Goal: Task Accomplishment & Management: Manage account settings

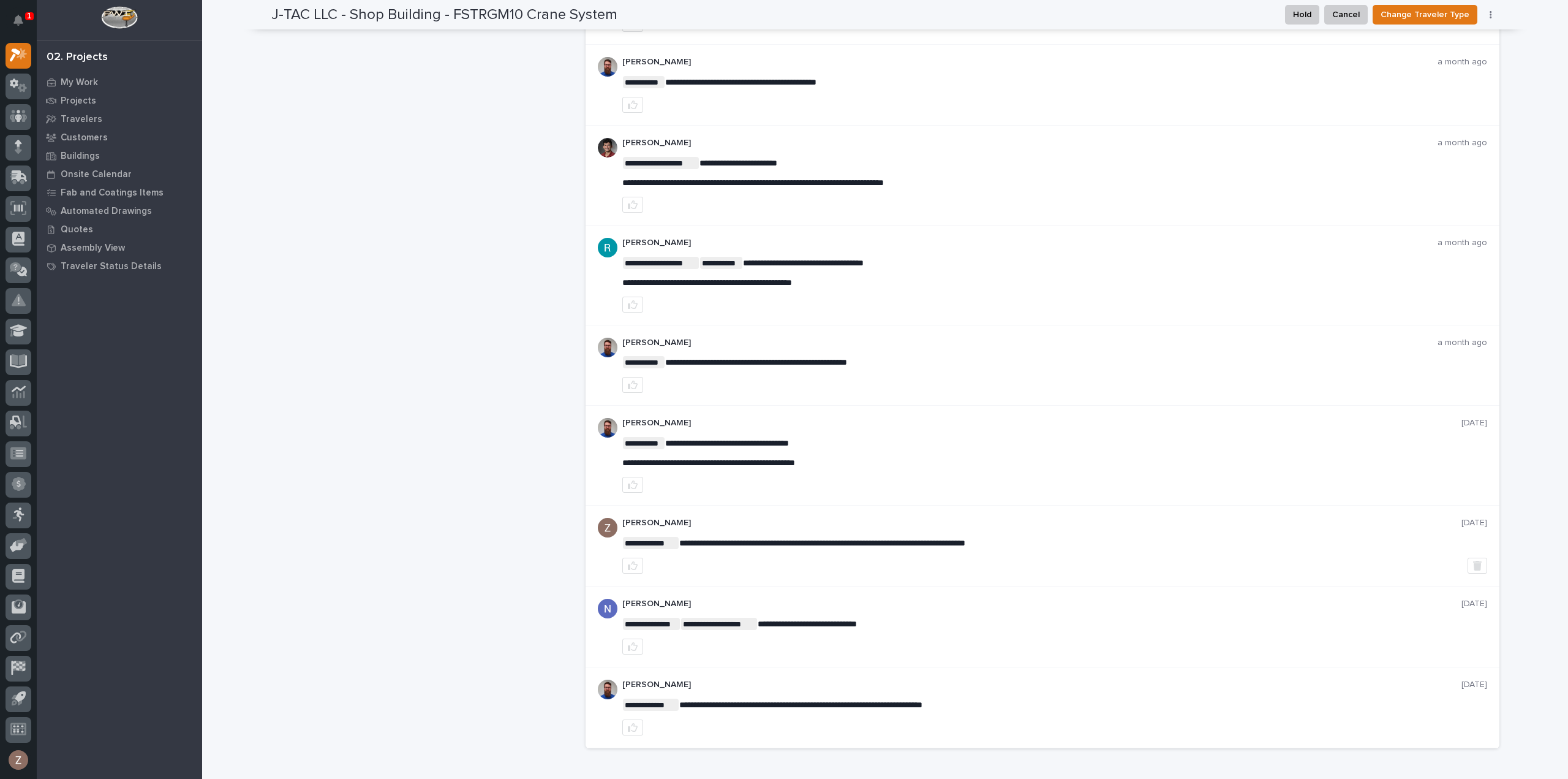
scroll to position [552, 0]
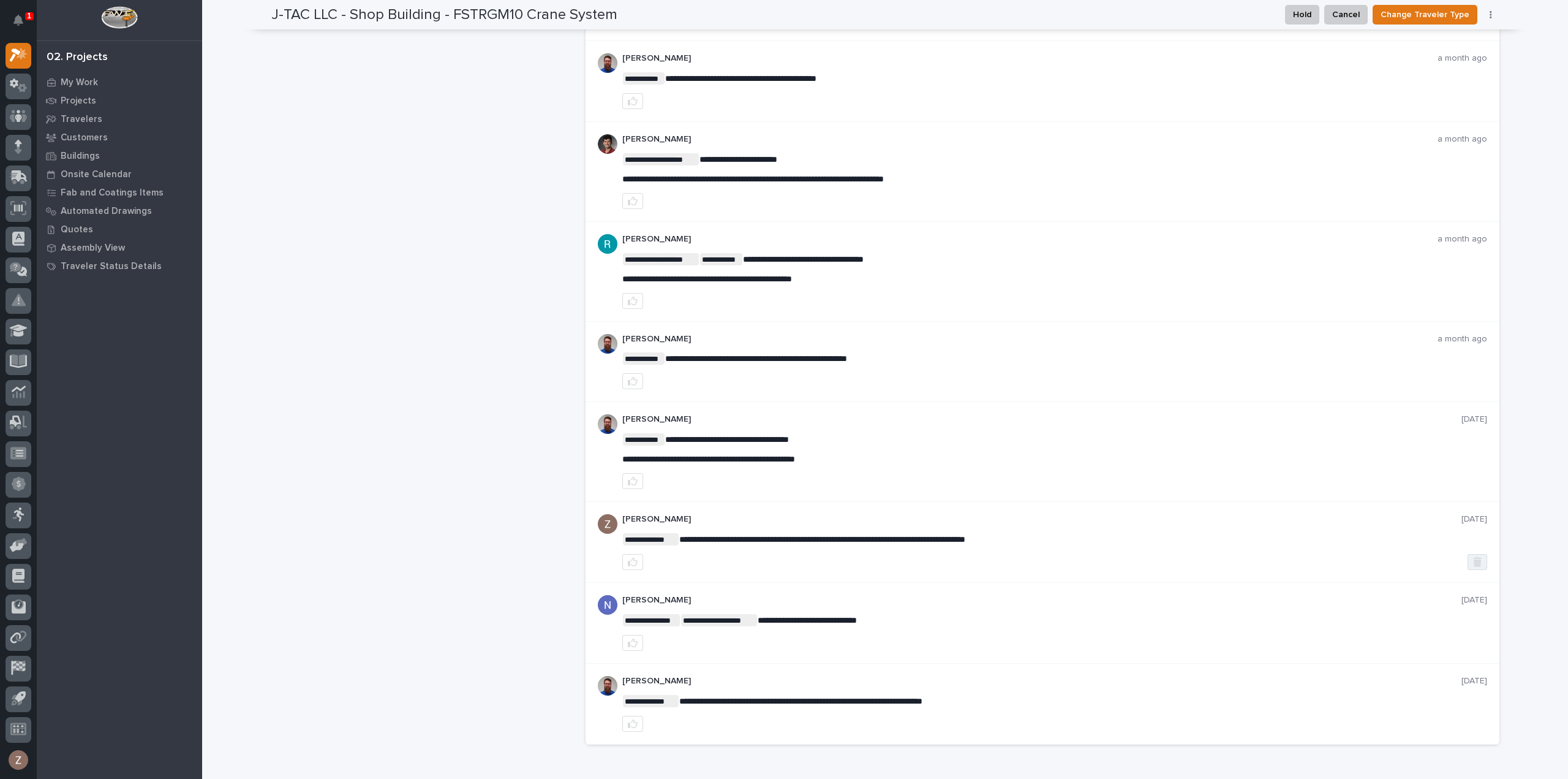
click at [1473, 557] on icon "button" at bounding box center [1477, 562] width 9 height 10
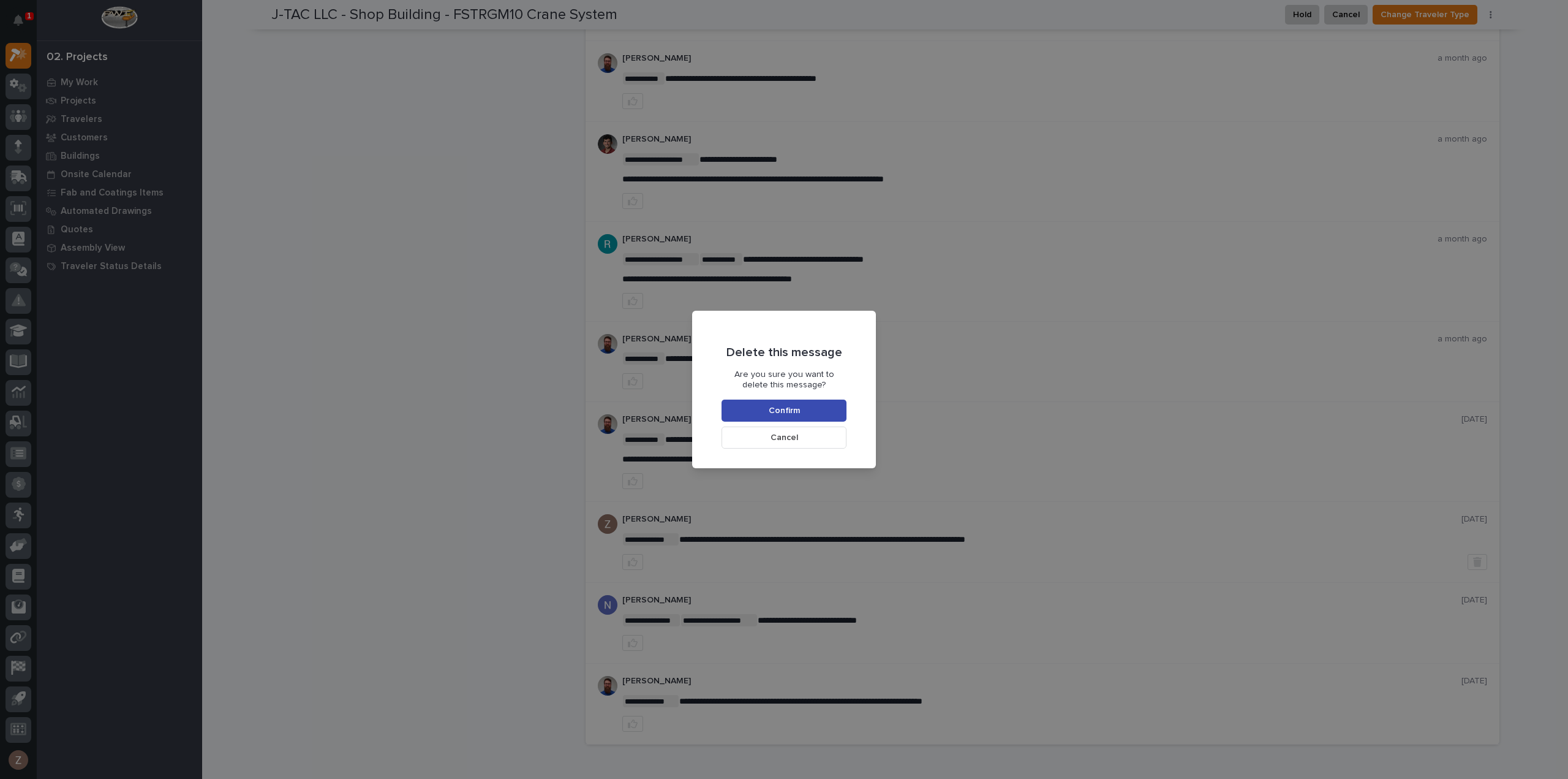
click at [792, 410] on span "Confirm" at bounding box center [784, 410] width 32 height 11
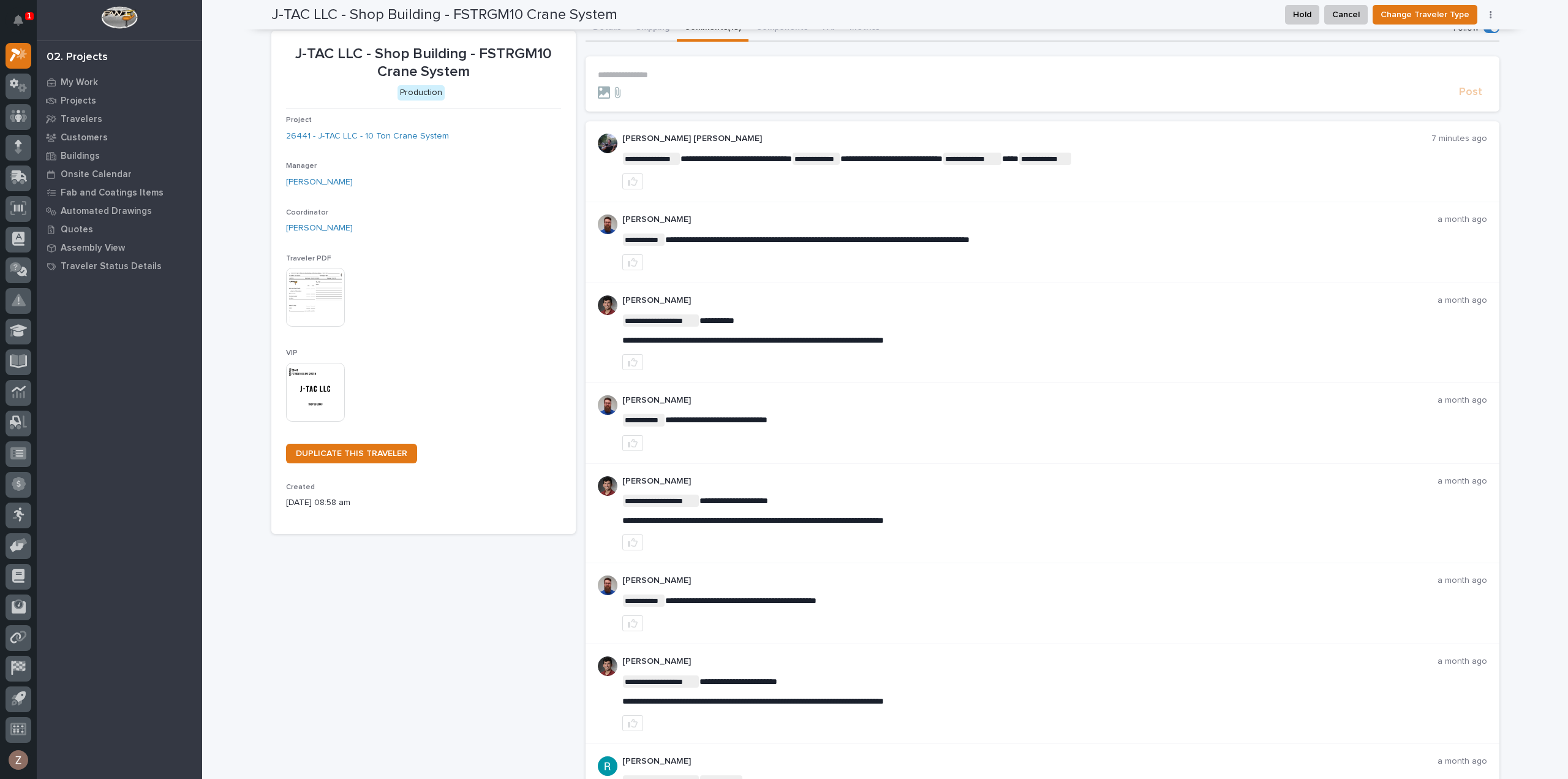
scroll to position [0, 0]
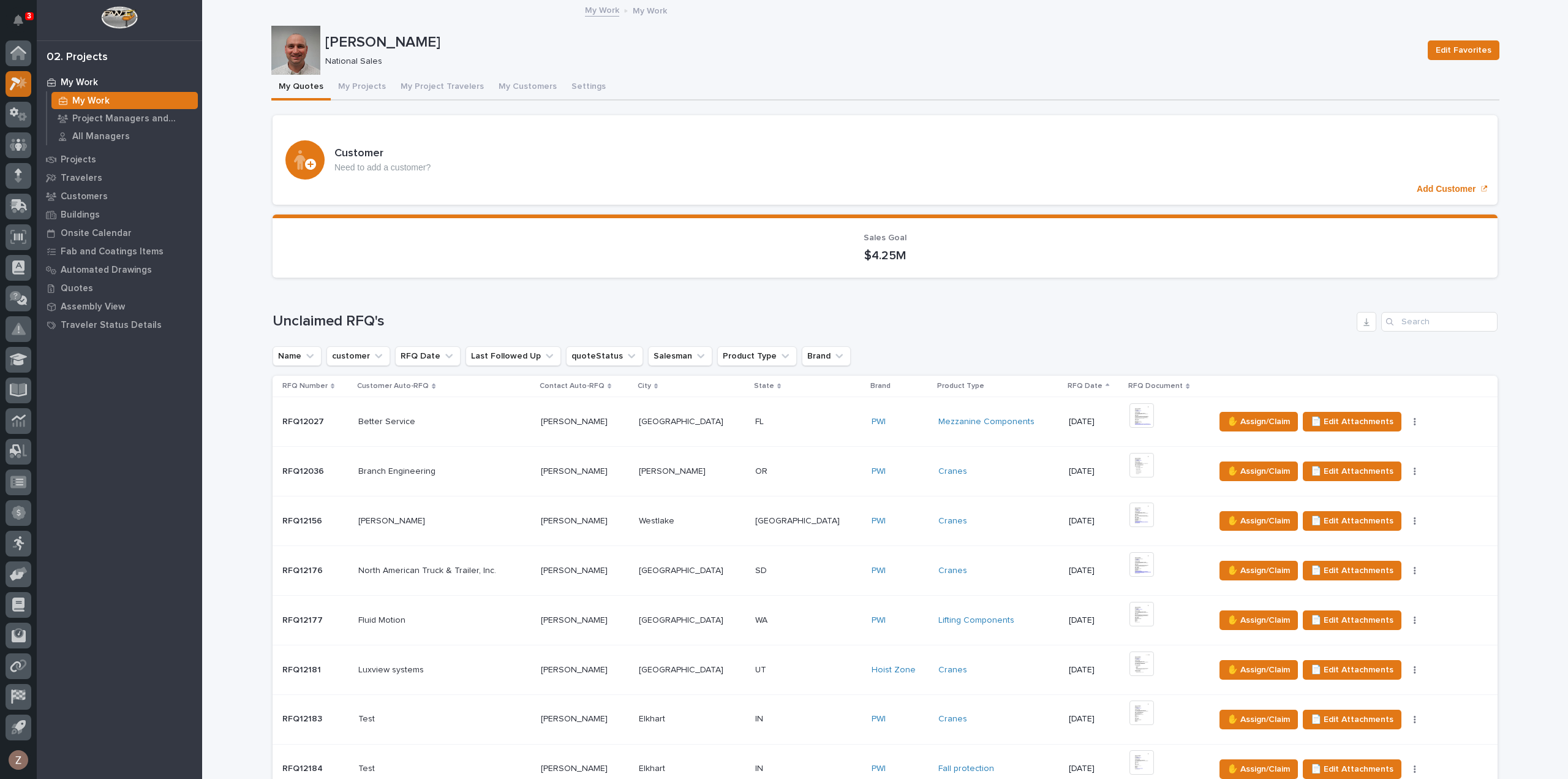
click at [16, 92] on div at bounding box center [19, 84] width 26 height 26
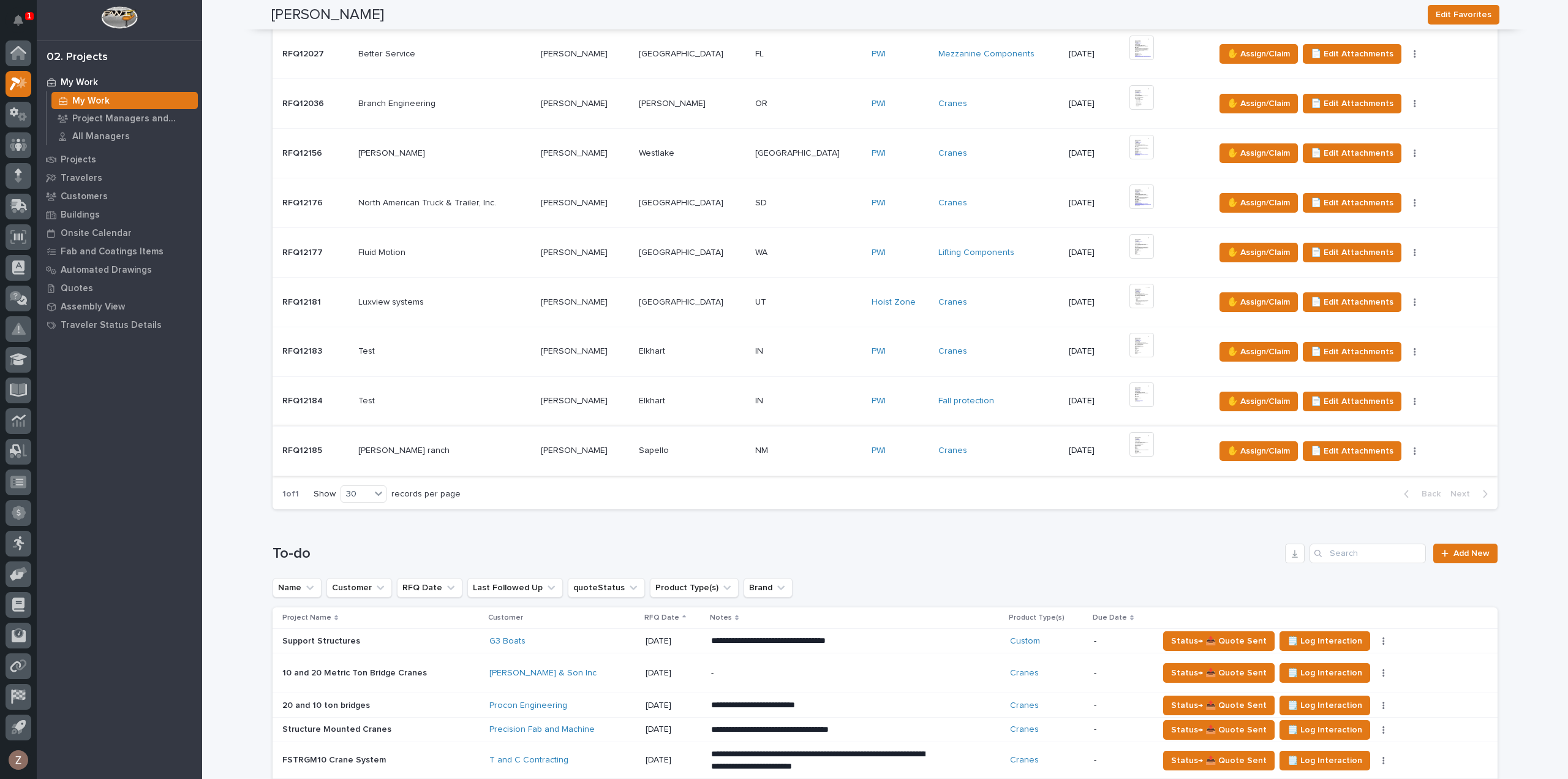
click at [1129, 442] on img at bounding box center [1141, 444] width 25 height 25
click at [1129, 149] on img at bounding box center [1141, 146] width 25 height 25
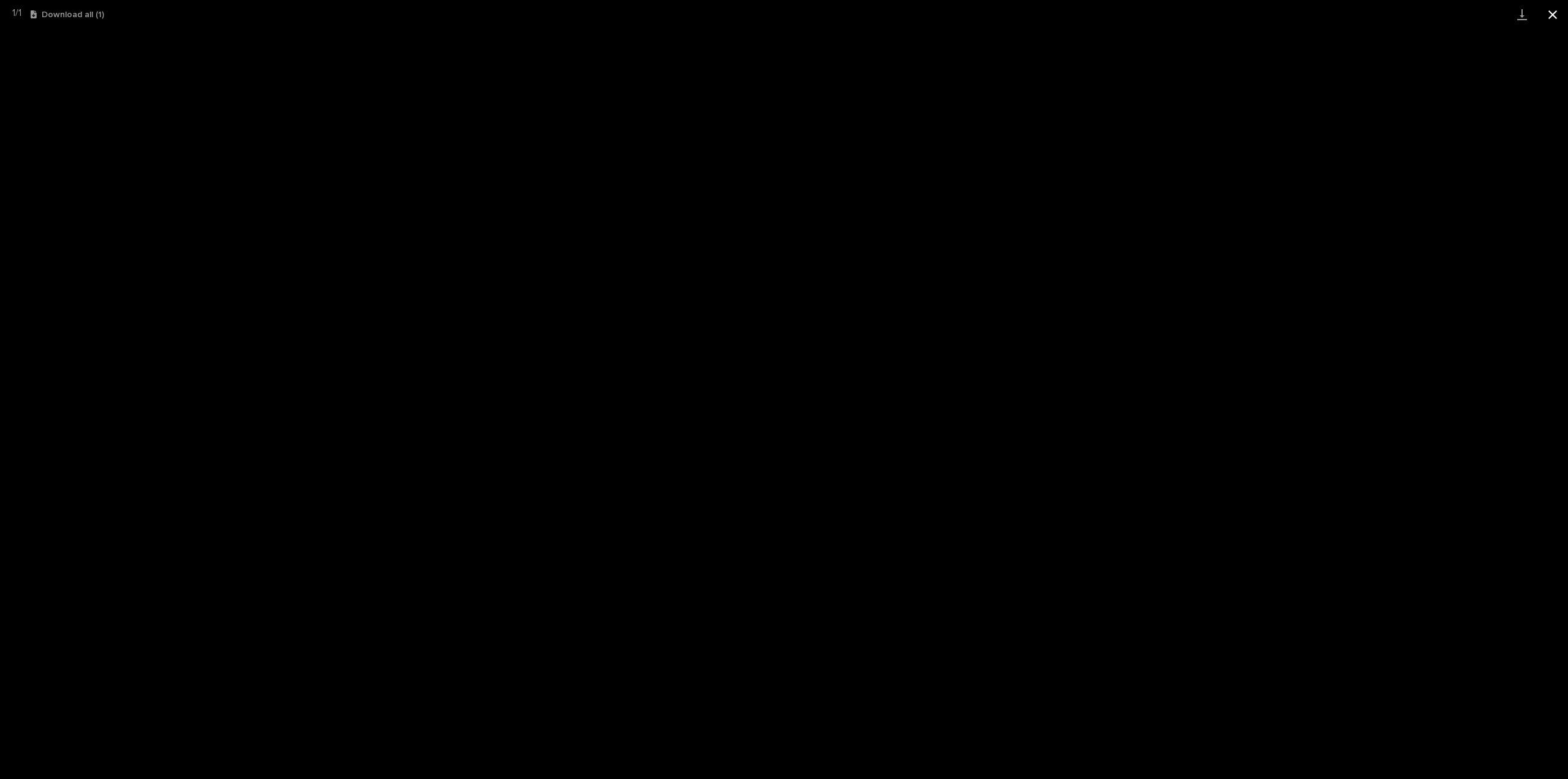
click at [1552, 19] on button "Close gallery" at bounding box center [1552, 14] width 31 height 29
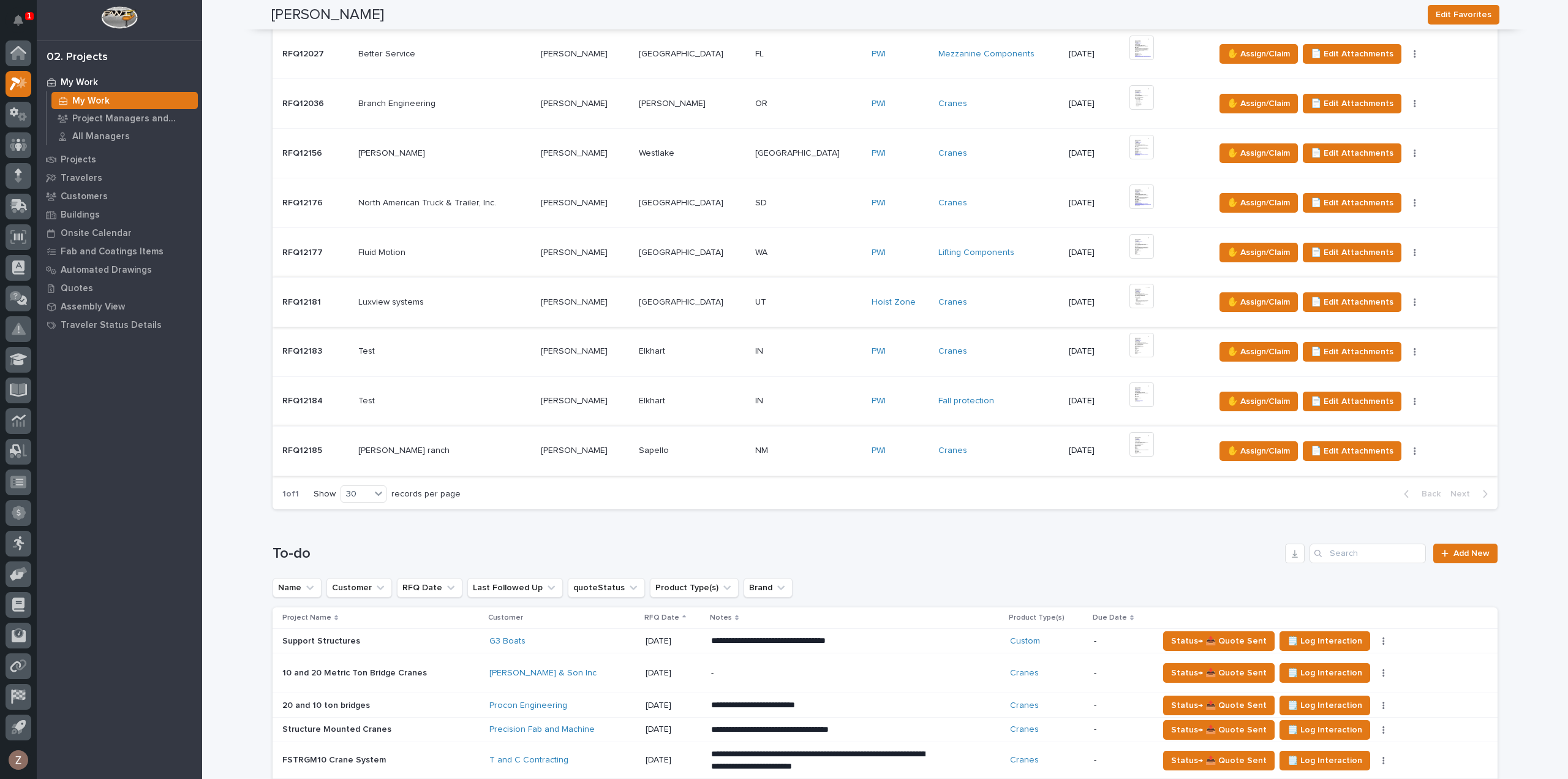
click at [1129, 290] on img at bounding box center [1141, 296] width 25 height 25
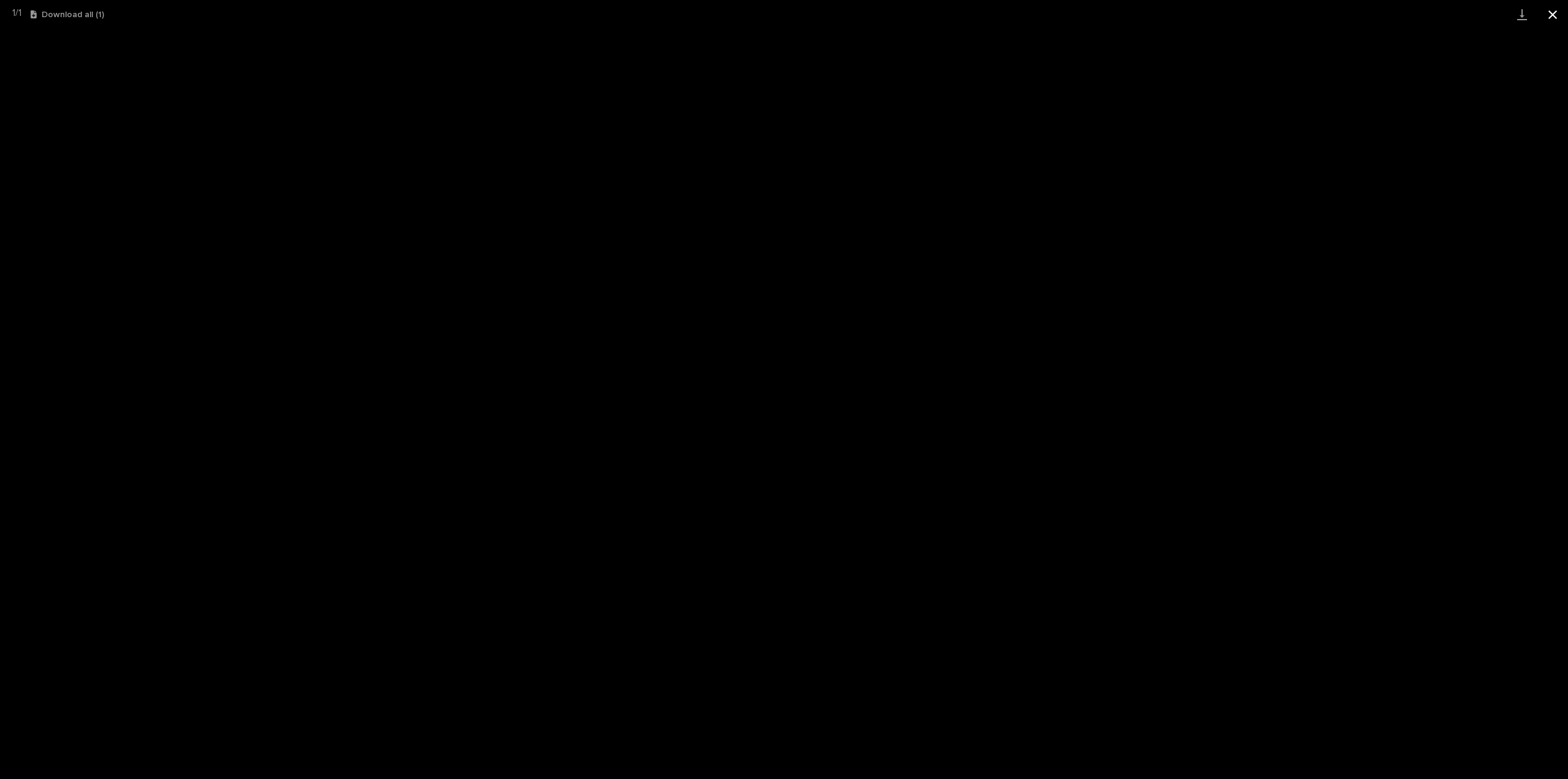
click at [1555, 14] on button "Close gallery" at bounding box center [1552, 14] width 31 height 29
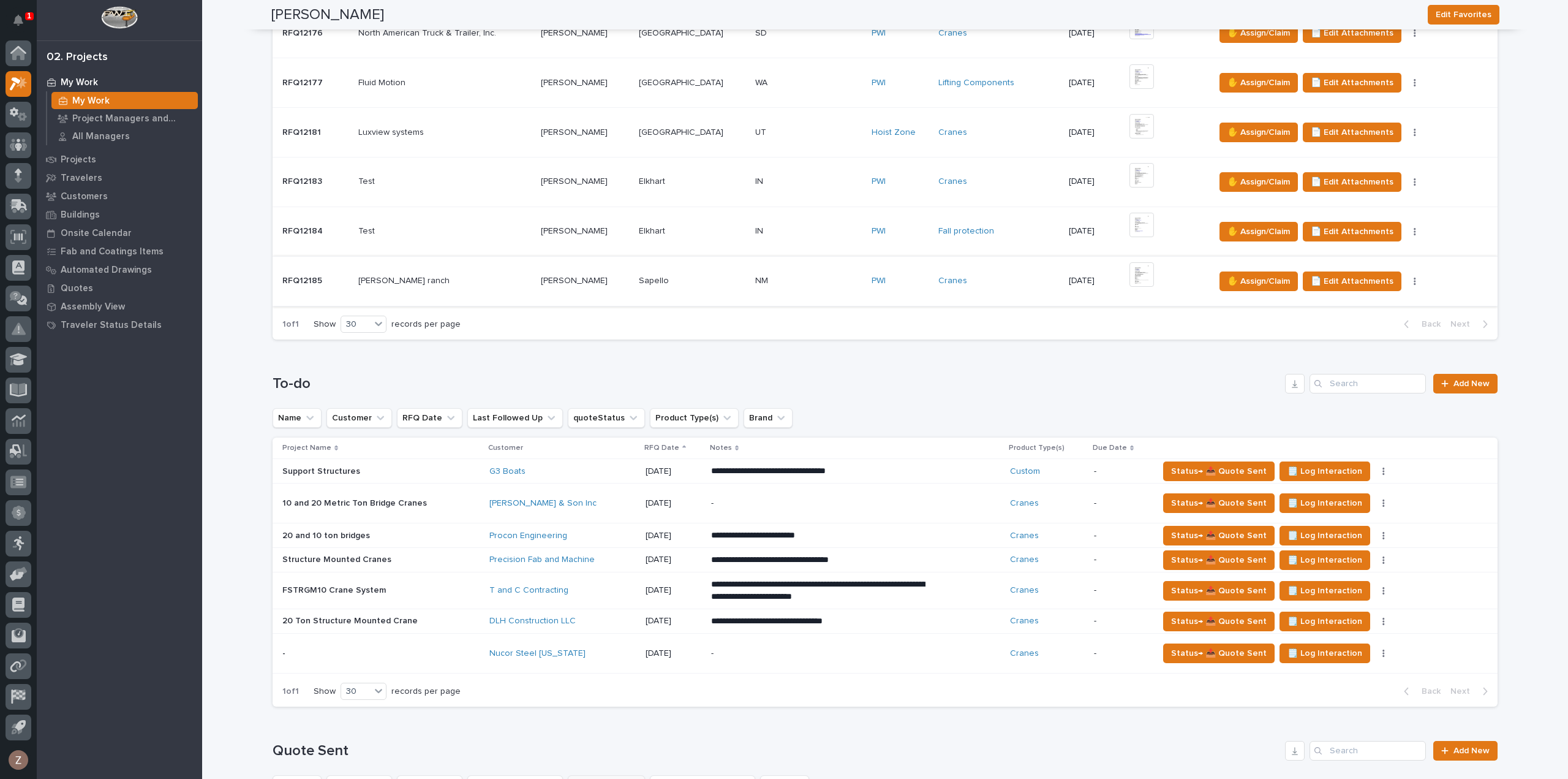
scroll to position [736, 0]
